Goal: Transaction & Acquisition: Obtain resource

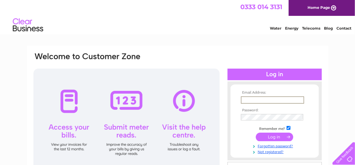
click at [273, 98] on input "text" at bounding box center [272, 99] width 63 height 7
type input "[EMAIL_ADDRESS][DOMAIN_NAME]"
click at [272, 133] on input "submit" at bounding box center [274, 137] width 37 height 9
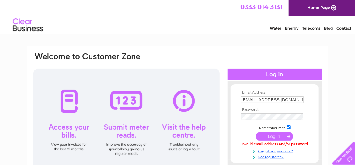
click at [270, 137] on input "submit" at bounding box center [274, 136] width 37 height 9
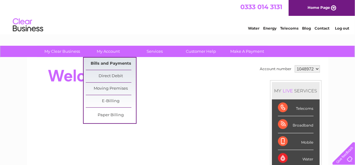
click at [106, 62] on link "Bills and Payments" at bounding box center [111, 64] width 50 height 12
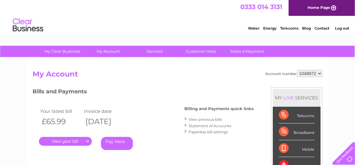
click at [68, 141] on link "." at bounding box center [65, 141] width 53 height 9
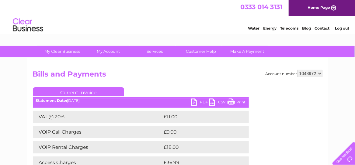
click at [203, 100] on link "PDF" at bounding box center [200, 102] width 18 height 9
click at [340, 26] on li "Log out" at bounding box center [342, 28] width 18 height 8
click at [340, 27] on link "Log out" at bounding box center [342, 28] width 14 height 5
